Goal: Task Accomplishment & Management: Manage account settings

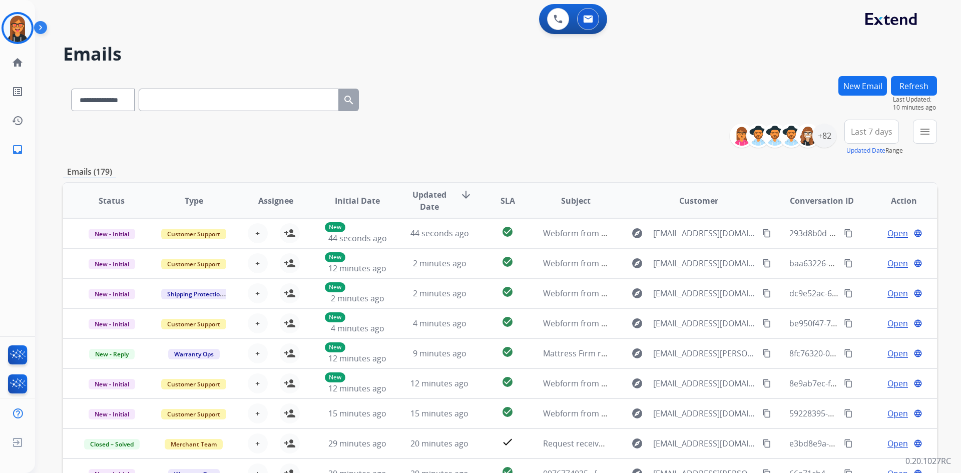
select select "**********"
click at [7, 30] on img at bounding box center [18, 28] width 28 height 28
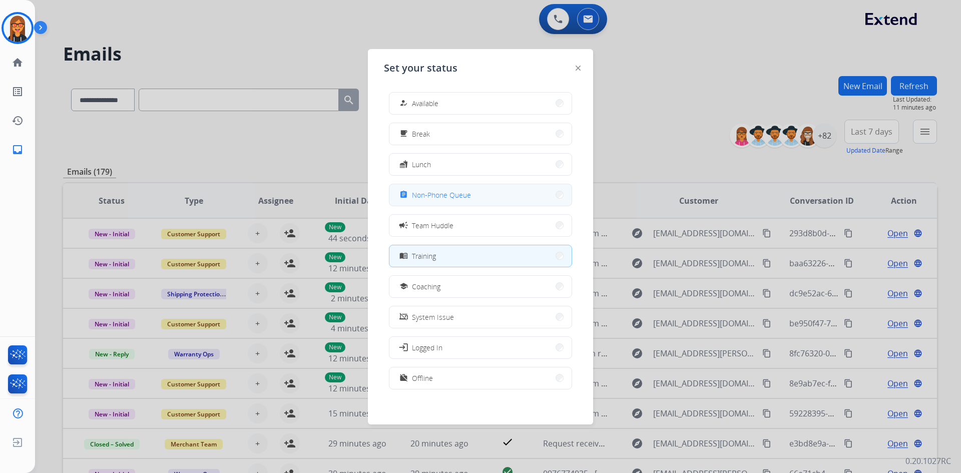
click at [441, 196] on span "Non-Phone Queue" at bounding box center [441, 195] width 59 height 11
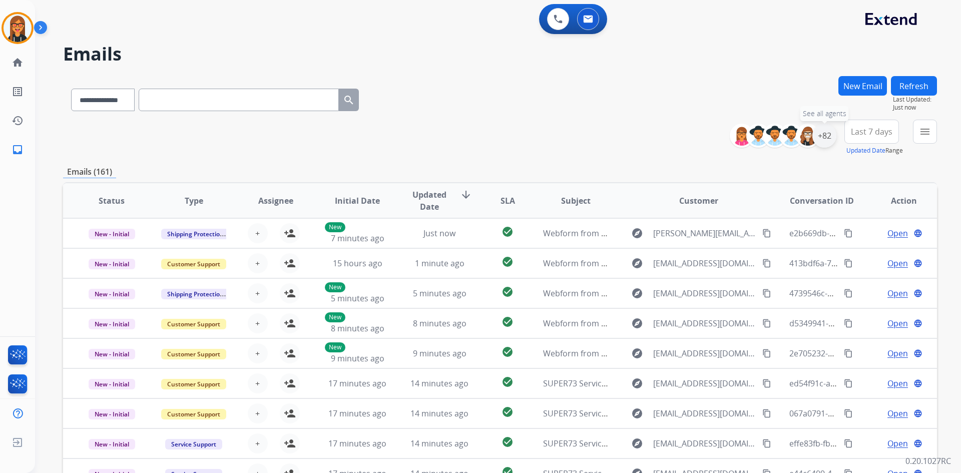
click at [826, 136] on div "+82" at bounding box center [825, 136] width 24 height 24
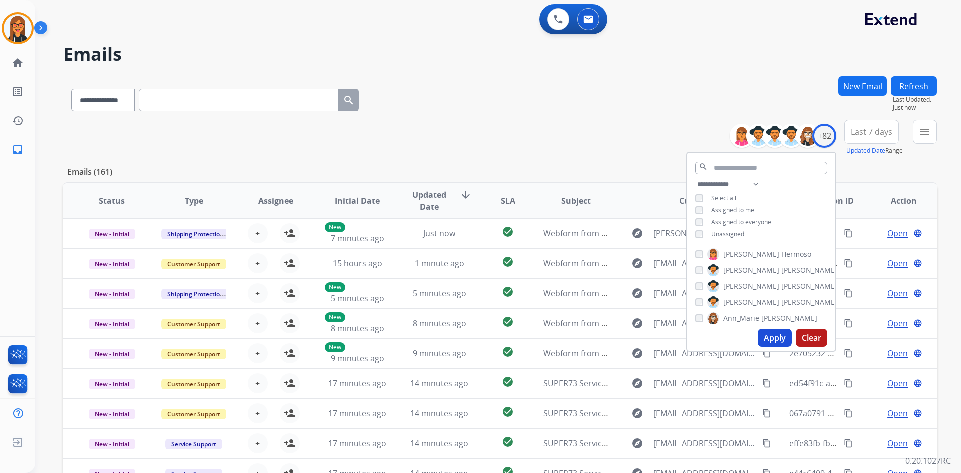
click at [717, 227] on div "**********" at bounding box center [761, 210] width 148 height 64
click at [718, 232] on span "Unassigned" at bounding box center [727, 234] width 33 height 9
click at [768, 334] on button "Apply" at bounding box center [775, 338] width 34 height 18
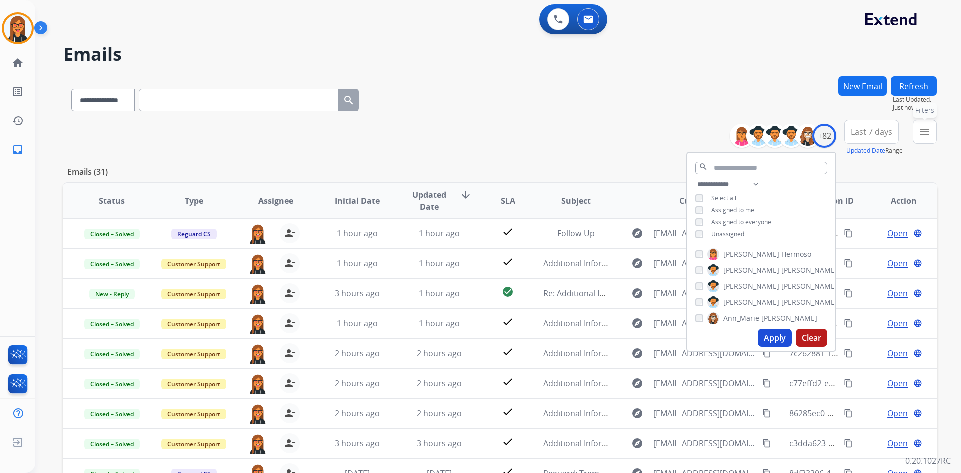
click at [930, 124] on button "menu Filters" at bounding box center [925, 132] width 24 height 24
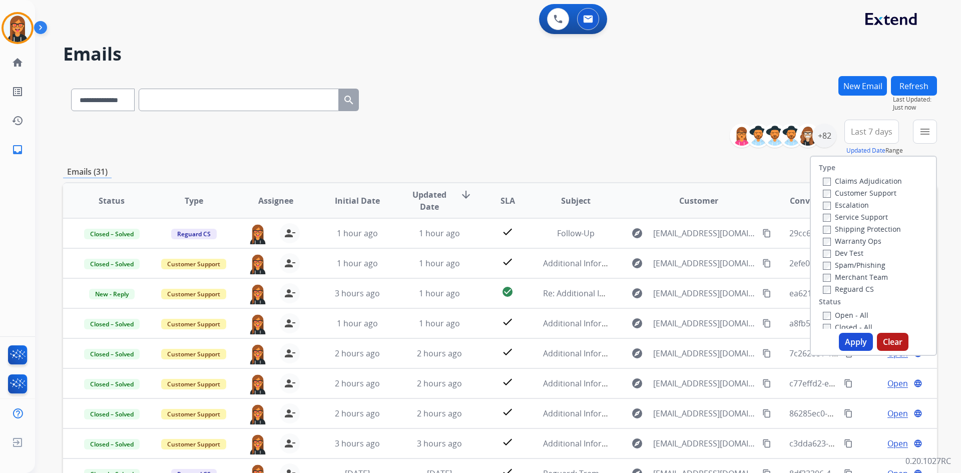
click at [834, 318] on label "Open - All" at bounding box center [846, 315] width 46 height 10
click at [843, 335] on button "Apply" at bounding box center [856, 342] width 34 height 18
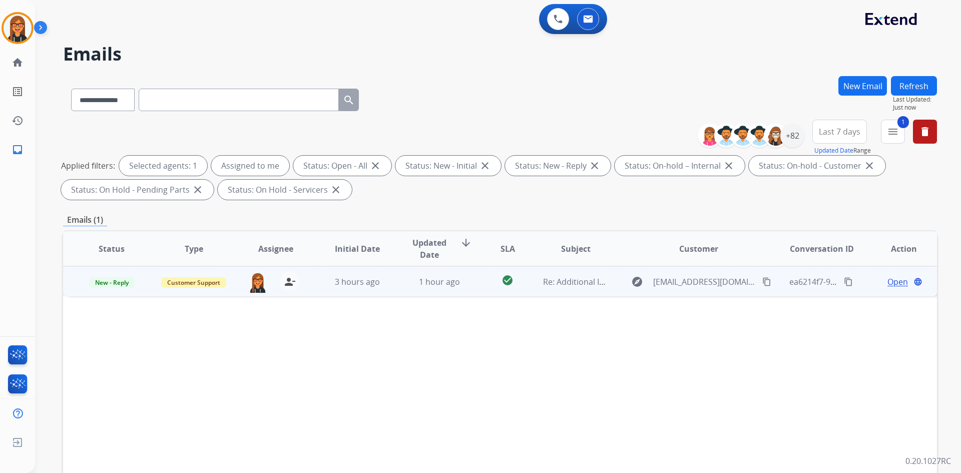
click at [335, 274] on td "3 hours ago" at bounding box center [350, 281] width 82 height 30
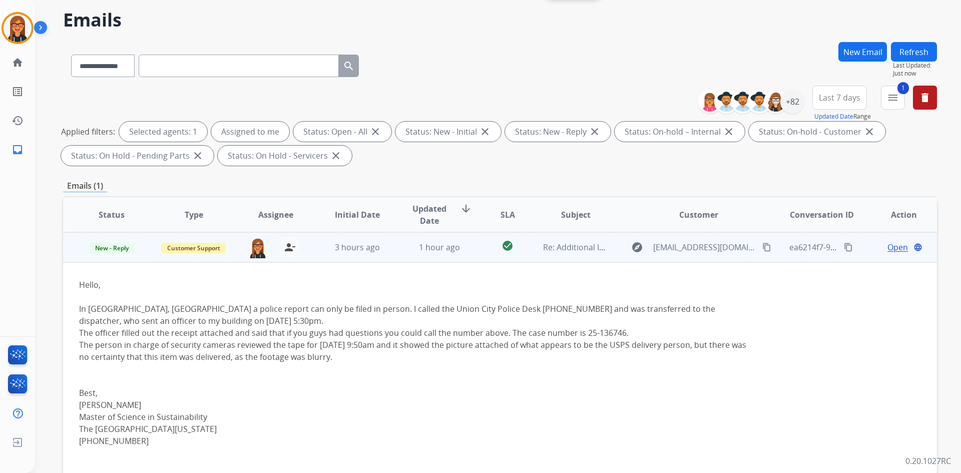
scroll to position [100, 0]
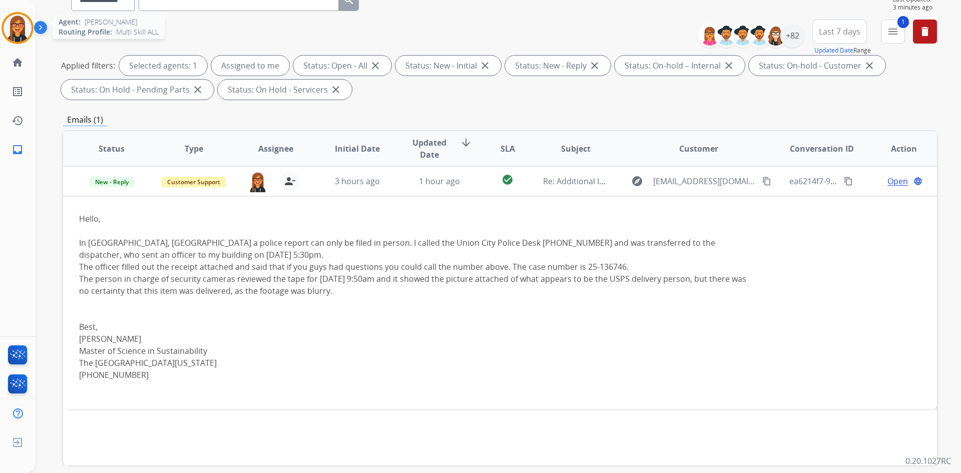
click at [19, 35] on img at bounding box center [18, 28] width 28 height 28
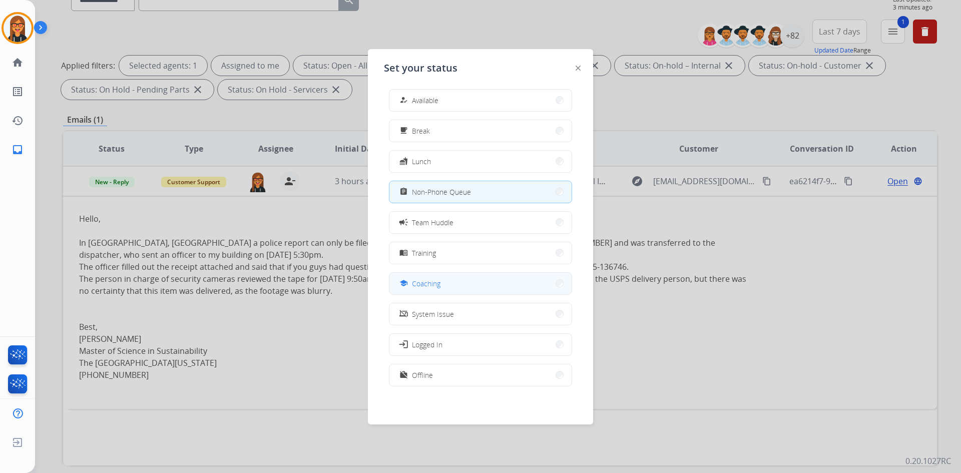
scroll to position [0, 0]
click at [440, 282] on span "Coaching" at bounding box center [426, 286] width 29 height 11
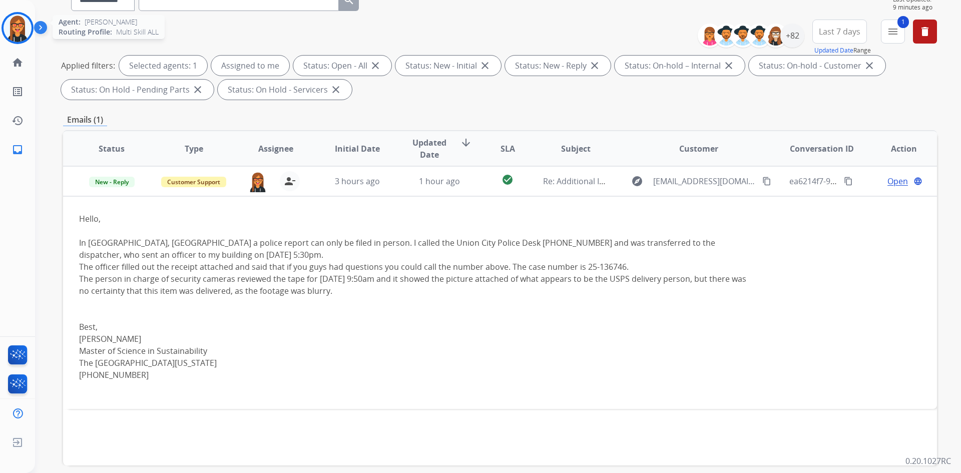
click at [18, 21] on img at bounding box center [18, 28] width 28 height 28
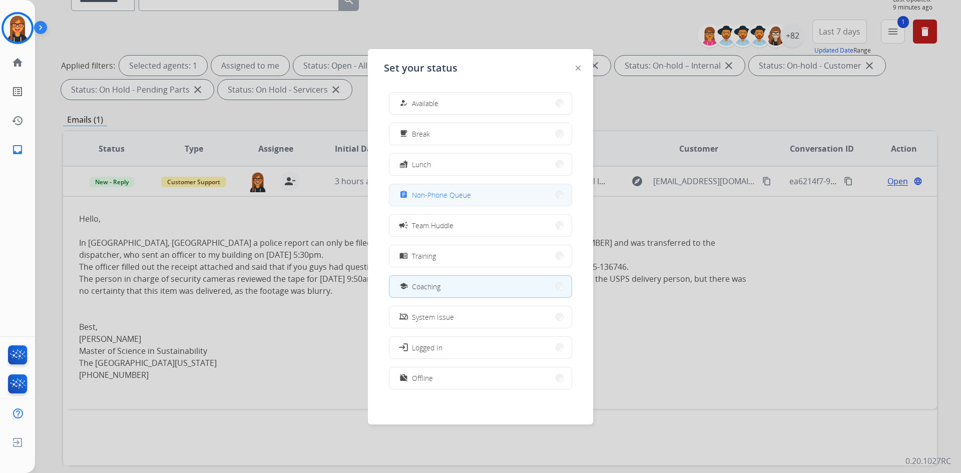
click at [473, 192] on button "assignment Non-Phone Queue" at bounding box center [481, 195] width 182 height 22
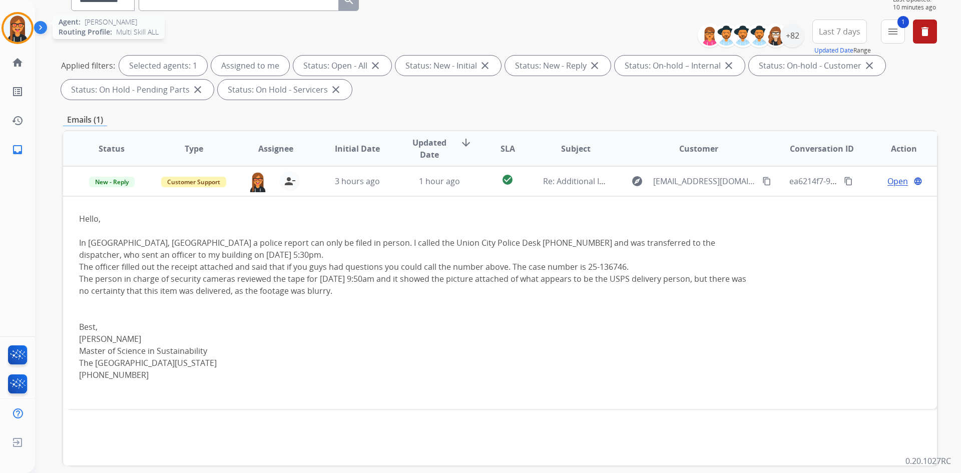
drag, startPoint x: 28, startPoint y: 29, endPoint x: 42, endPoint y: 40, distance: 18.2
click at [28, 30] on img at bounding box center [18, 28] width 28 height 28
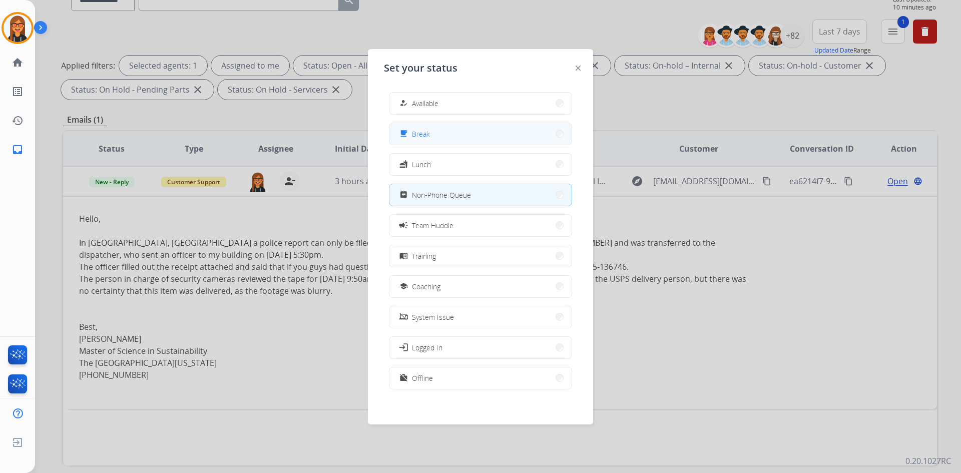
click at [497, 136] on button "free_breakfast Break" at bounding box center [481, 134] width 182 height 22
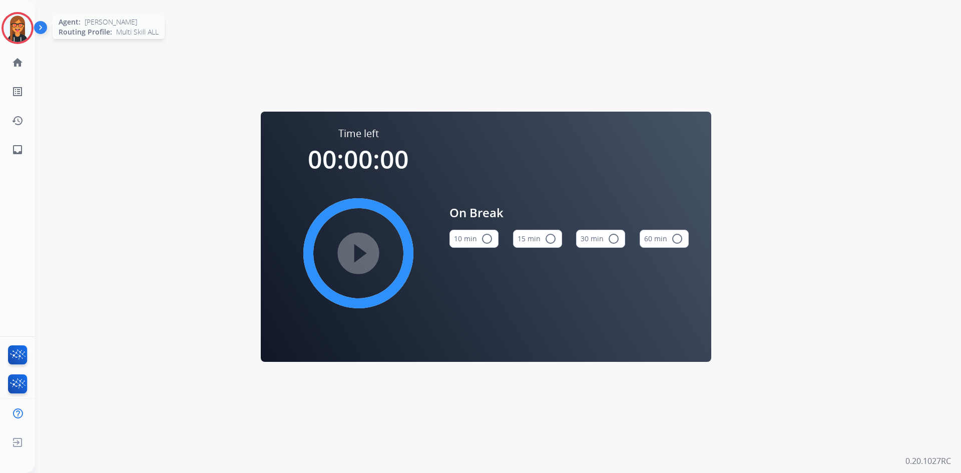
click at [15, 24] on img at bounding box center [18, 28] width 28 height 28
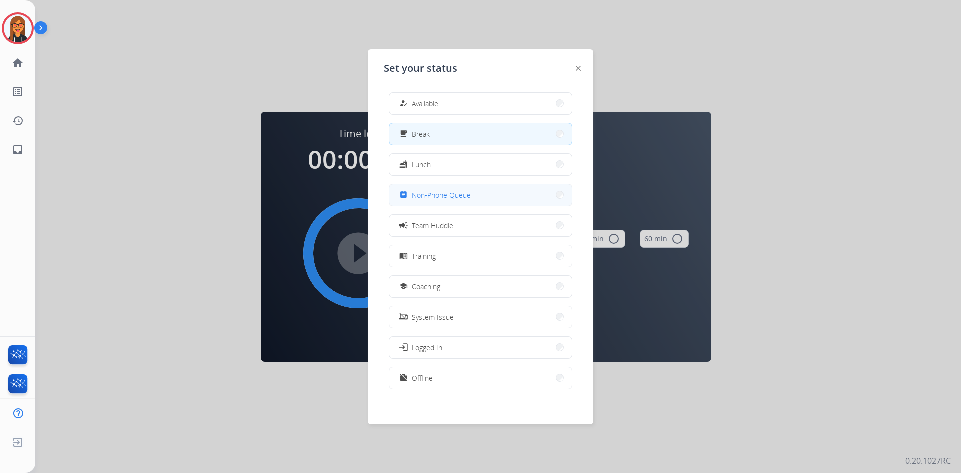
drag, startPoint x: 444, startPoint y: 178, endPoint x: 444, endPoint y: 191, distance: 12.5
click at [444, 182] on div "how_to_reg Available free_breakfast Break fastfood Lunch assignment Non-Phone Q…" at bounding box center [480, 241] width 193 height 315
click at [444, 203] on button "assignment Non-Phone Queue" at bounding box center [481, 195] width 182 height 22
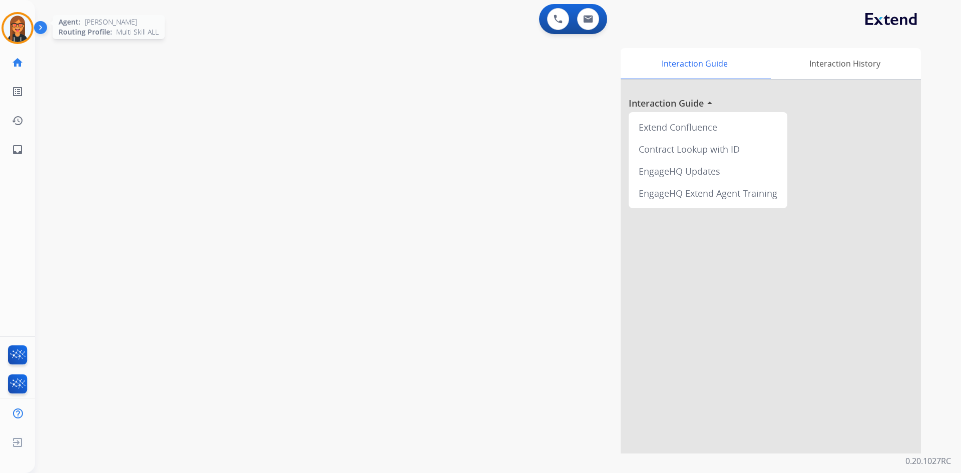
click at [6, 24] on img at bounding box center [18, 28] width 28 height 28
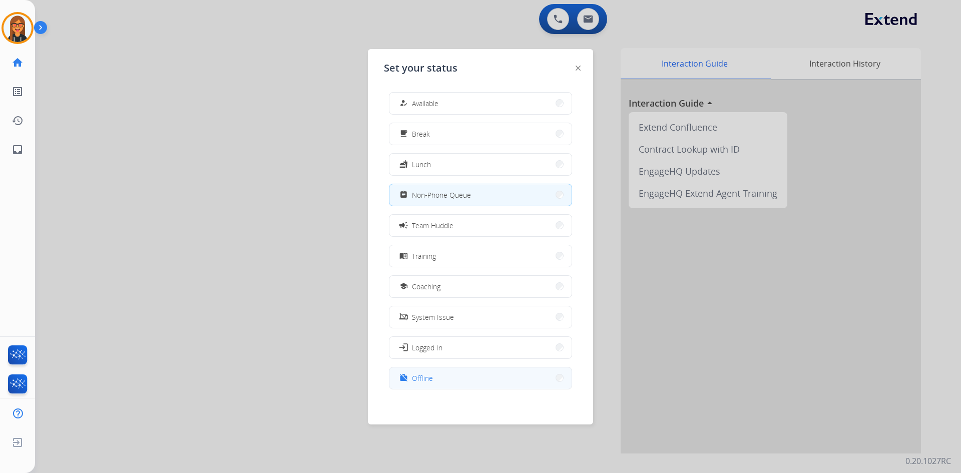
click at [446, 378] on button "work_off Offline" at bounding box center [481, 378] width 182 height 22
